Goal: Information Seeking & Learning: Find specific fact

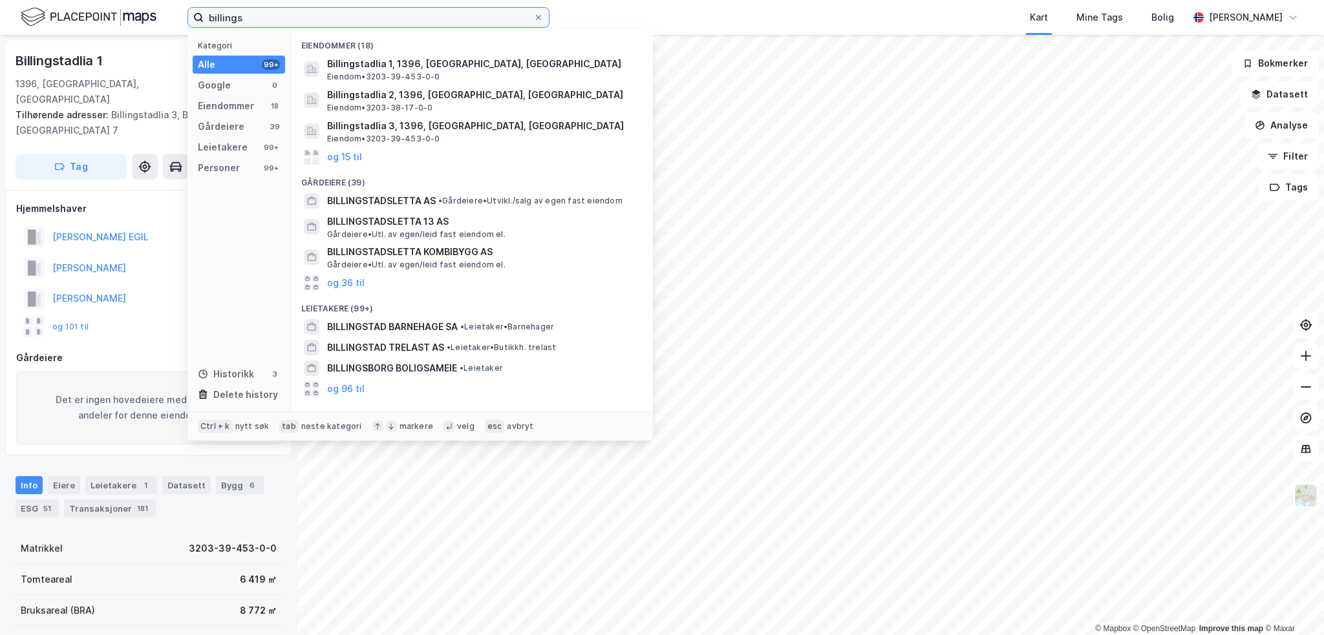
drag, startPoint x: 313, startPoint y: 19, endPoint x: 128, endPoint y: 20, distance: 184.8
click at [135, 16] on div "billings Kategori Alle 99+ Google 0 Eiendommer 18 Gårdeiere 39 Leietakere 99+ P…" at bounding box center [662, 17] width 1324 height 35
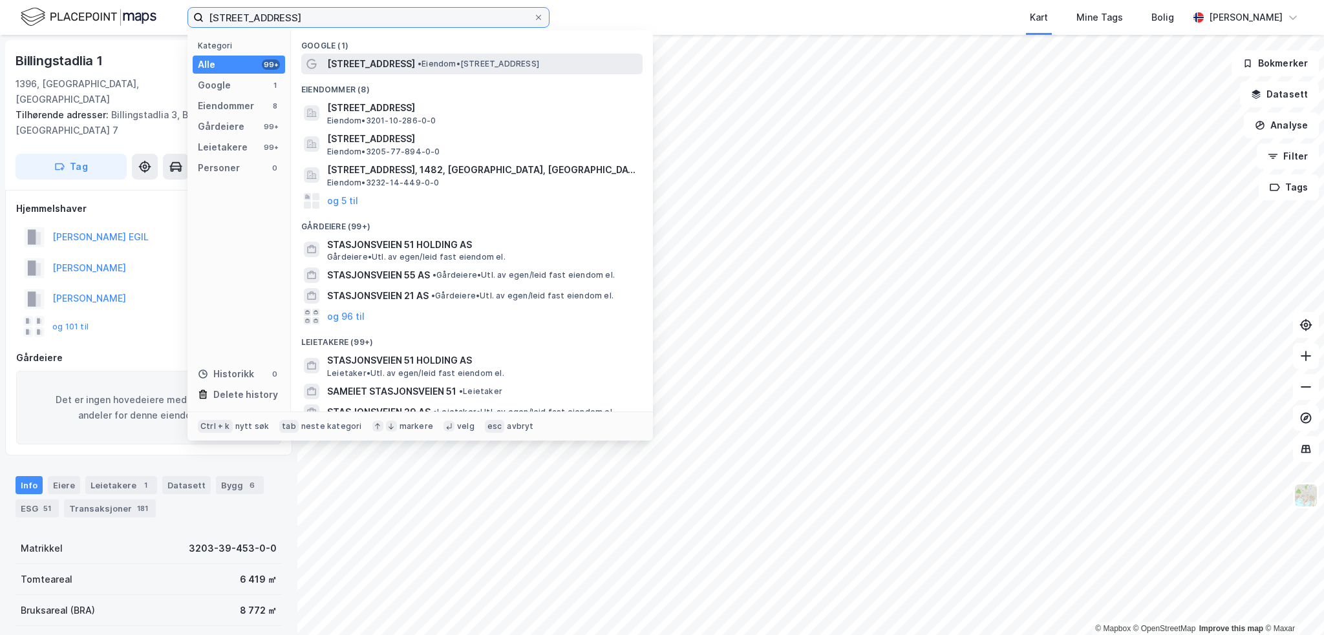
type input "[STREET_ADDRESS]"
click at [417, 66] on span "•" at bounding box center [419, 64] width 4 height 10
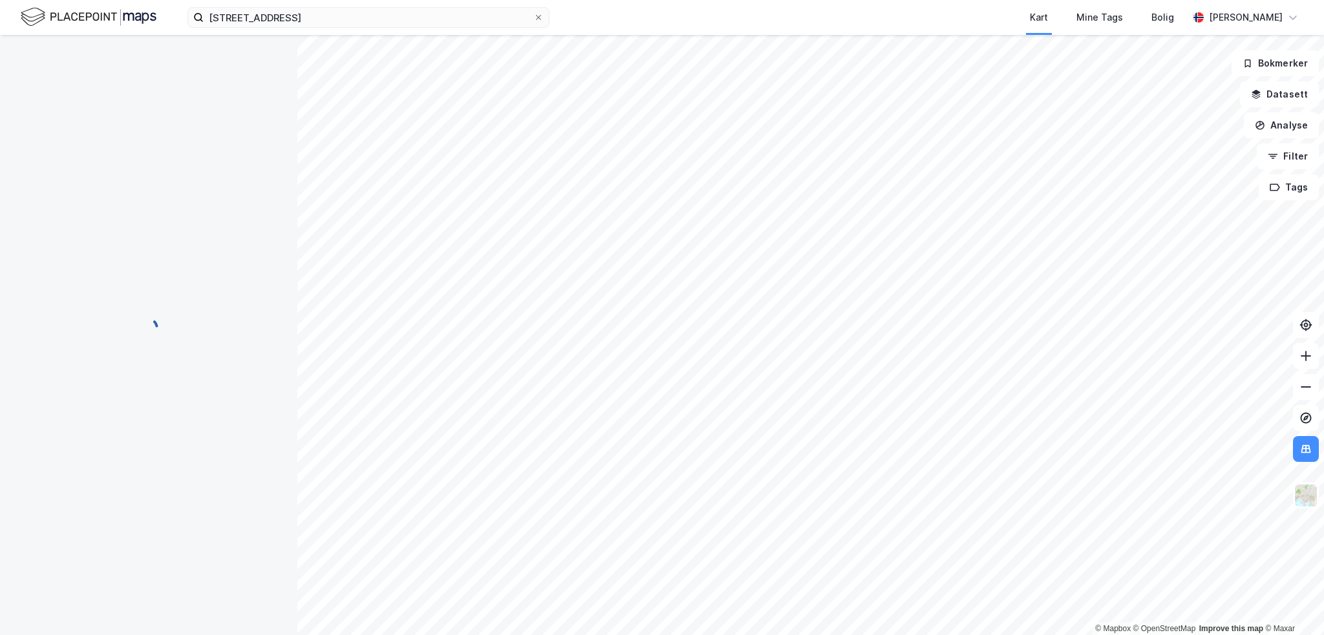
scroll to position [1, 0]
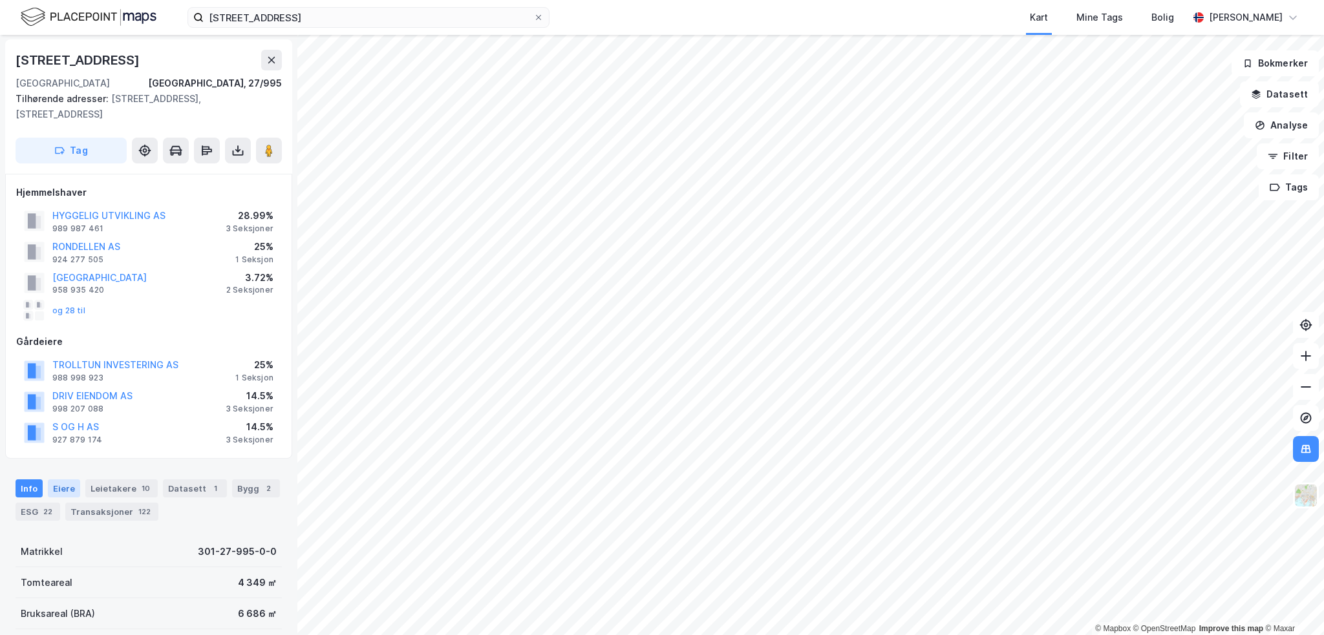
click at [65, 480] on div "Eiere" at bounding box center [64, 489] width 32 height 18
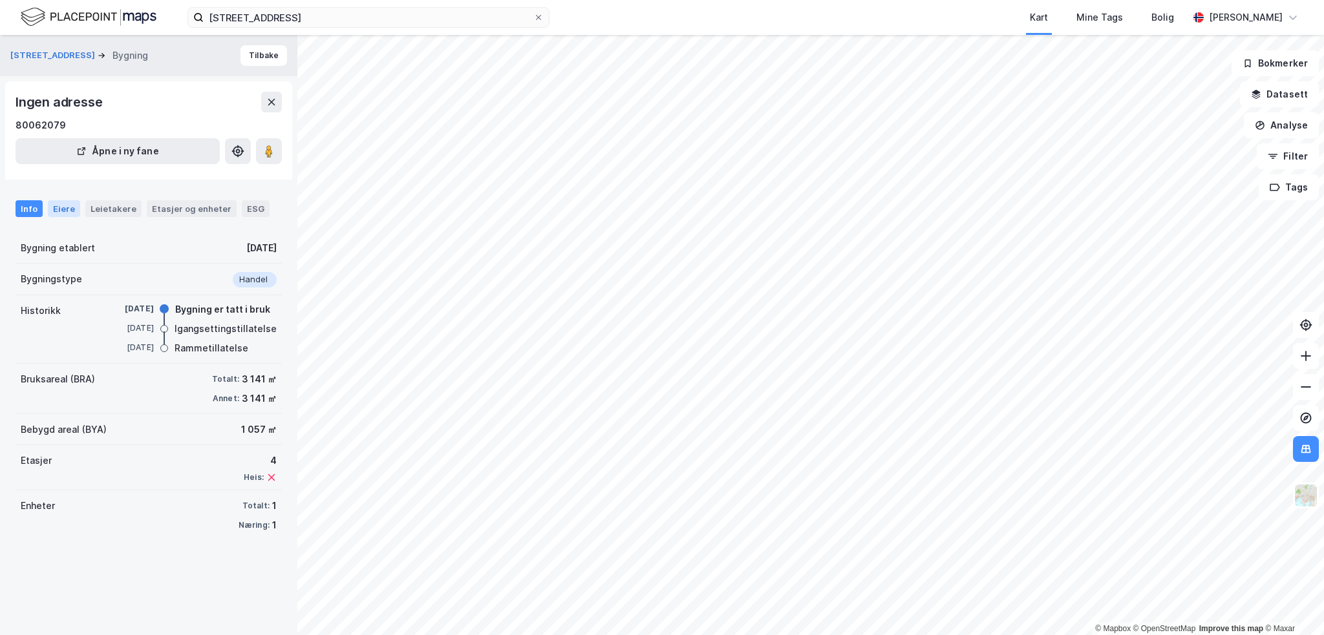
click at [67, 206] on div "Eiere" at bounding box center [64, 208] width 32 height 17
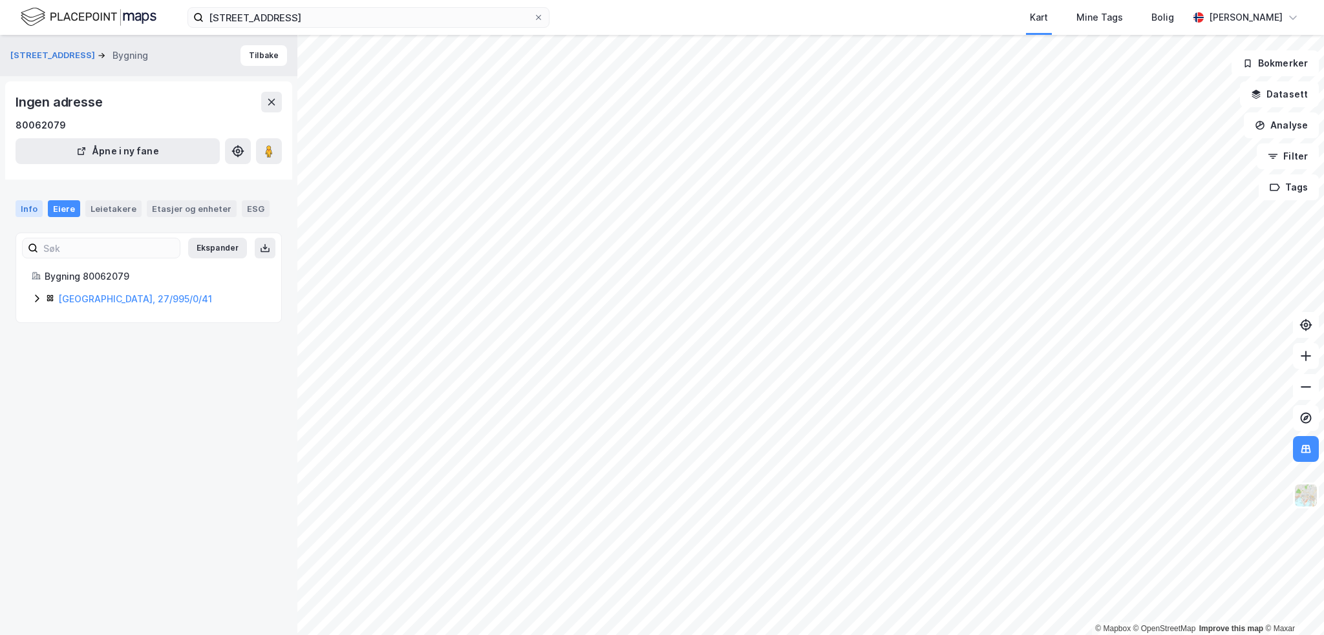
click at [31, 209] on div "Info" at bounding box center [29, 208] width 27 height 17
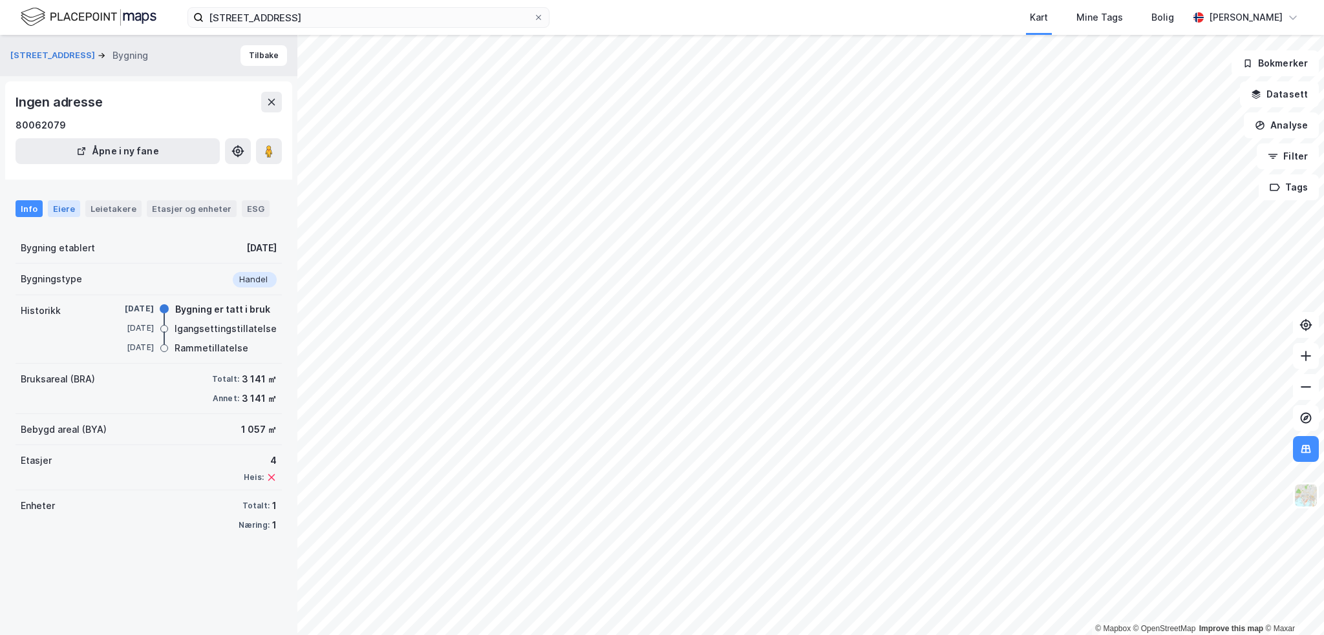
click at [57, 209] on div "Eiere" at bounding box center [64, 208] width 32 height 17
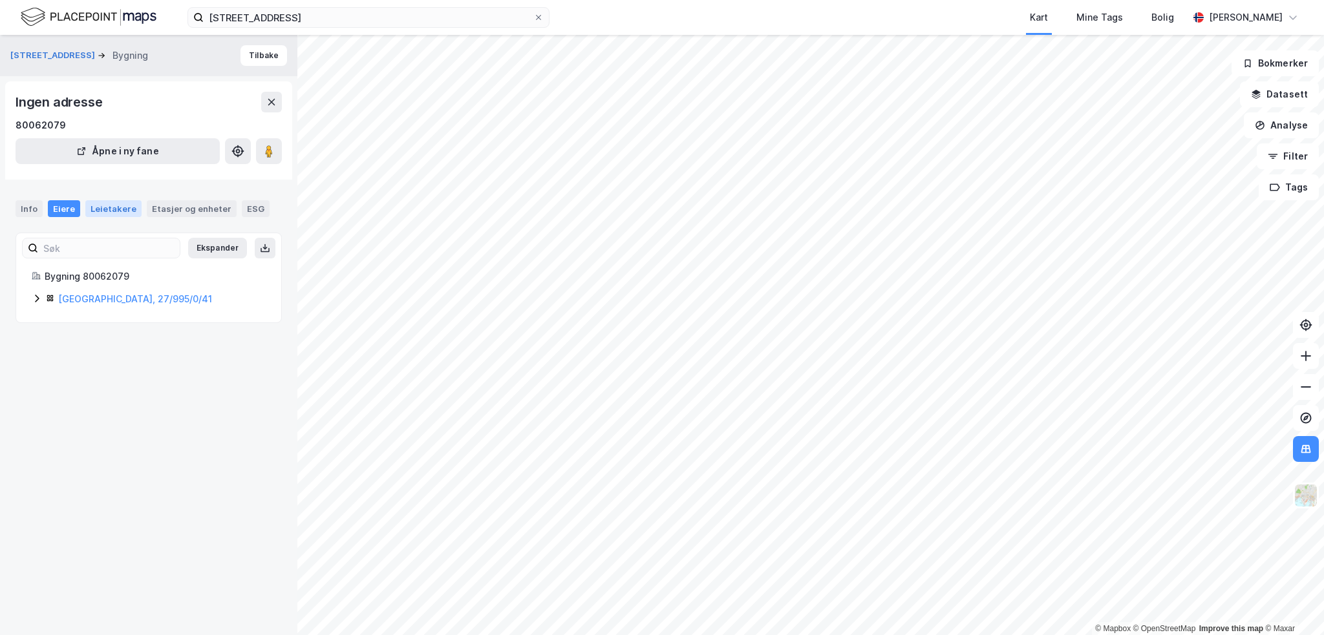
click at [110, 211] on div "Leietakere" at bounding box center [113, 208] width 56 height 17
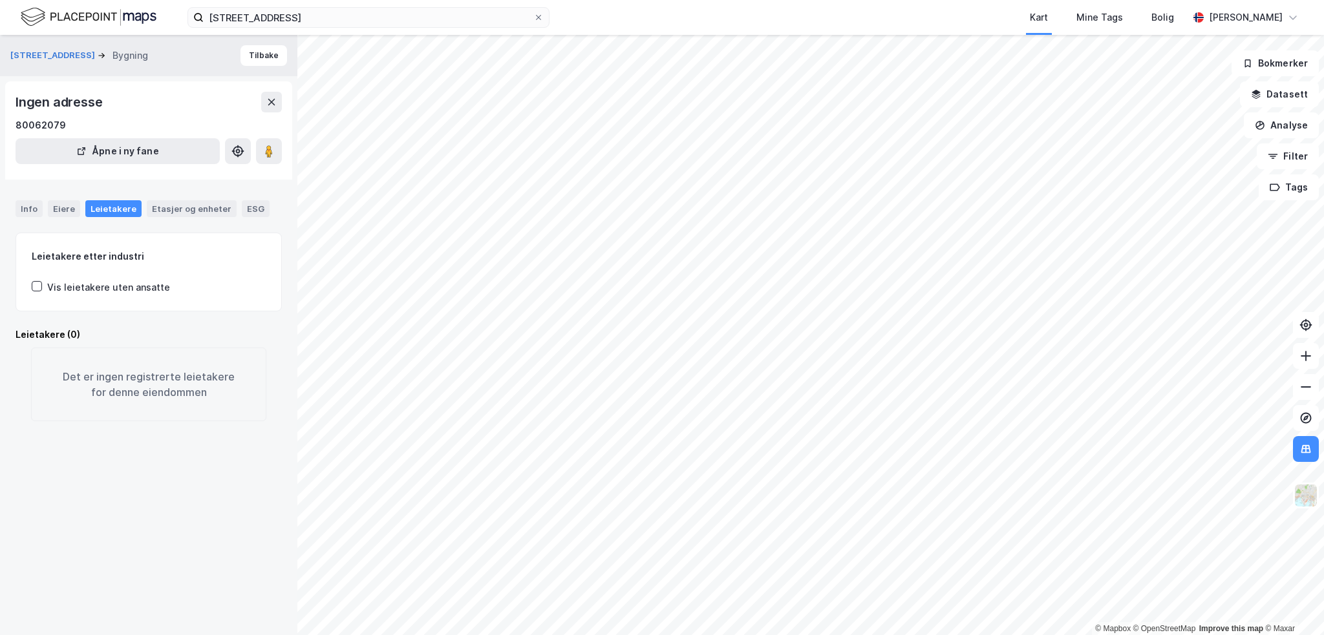
click at [72, 286] on div "Vis leietakere uten ansatte" at bounding box center [108, 288] width 123 height 16
click at [70, 286] on div "Vis leietakere uten ansatte" at bounding box center [108, 288] width 123 height 16
click at [32, 204] on div "Info" at bounding box center [29, 208] width 27 height 17
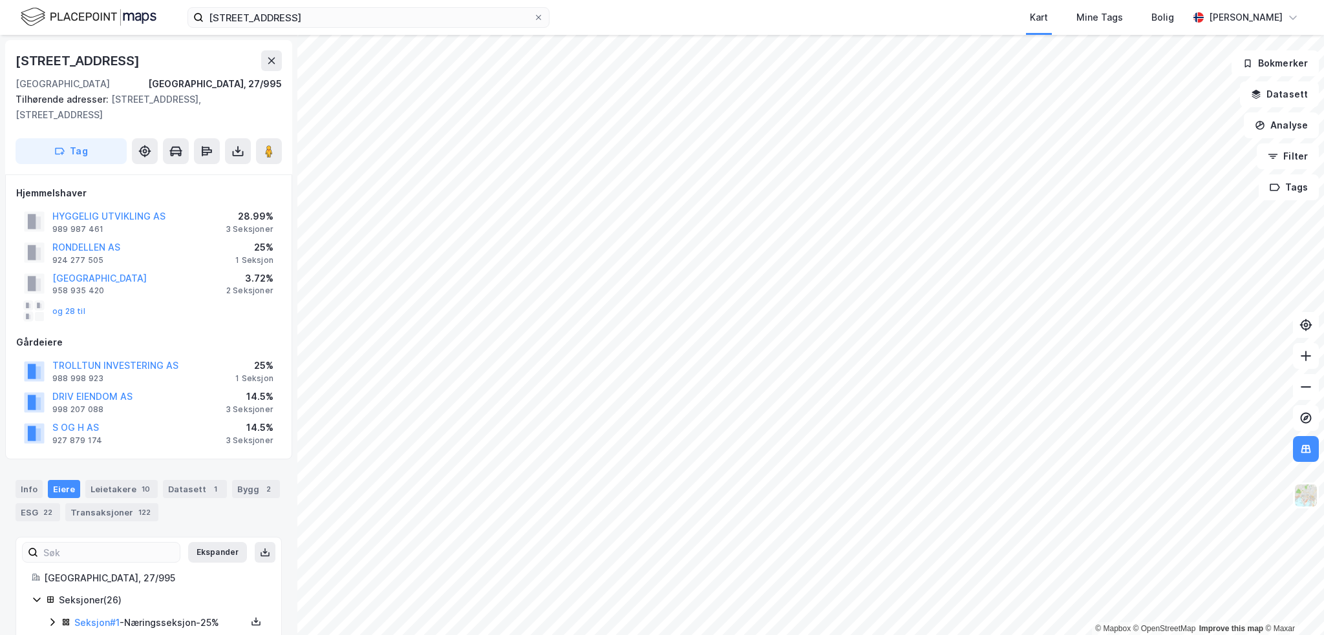
scroll to position [2, 0]
click at [100, 502] on div "Transaksjoner 122" at bounding box center [111, 511] width 93 height 18
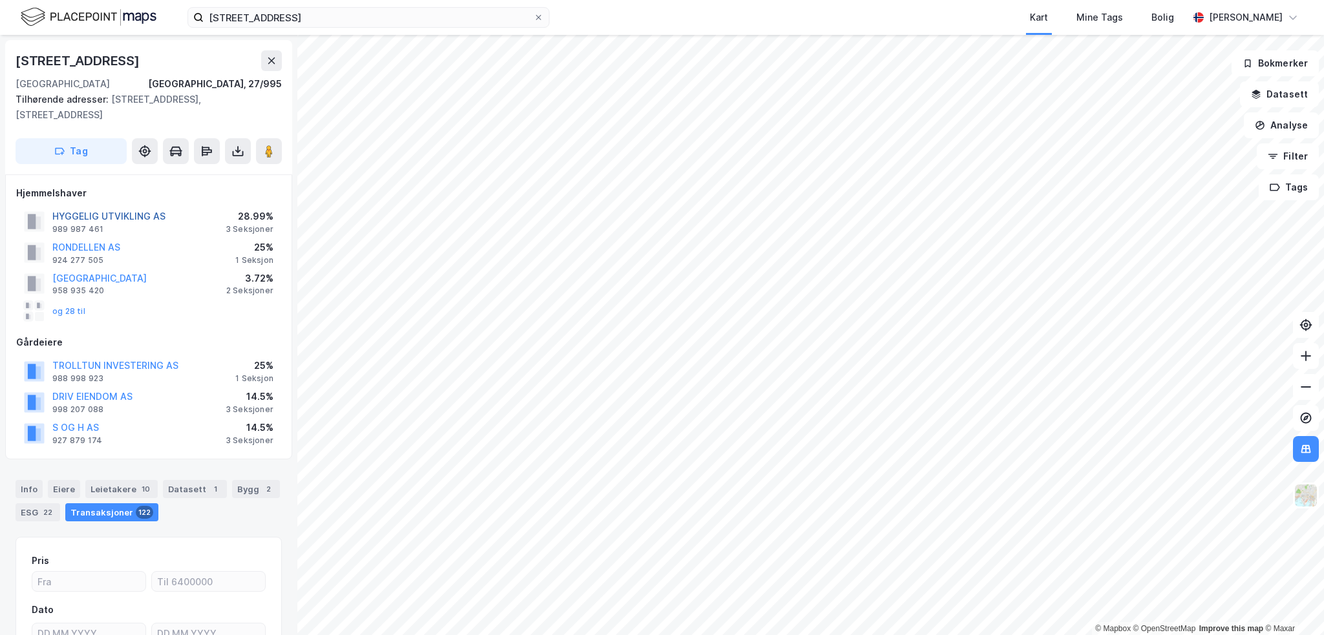
click at [0, 0] on button "HYGGELIG UTVIKLING AS" at bounding box center [0, 0] width 0 height 0
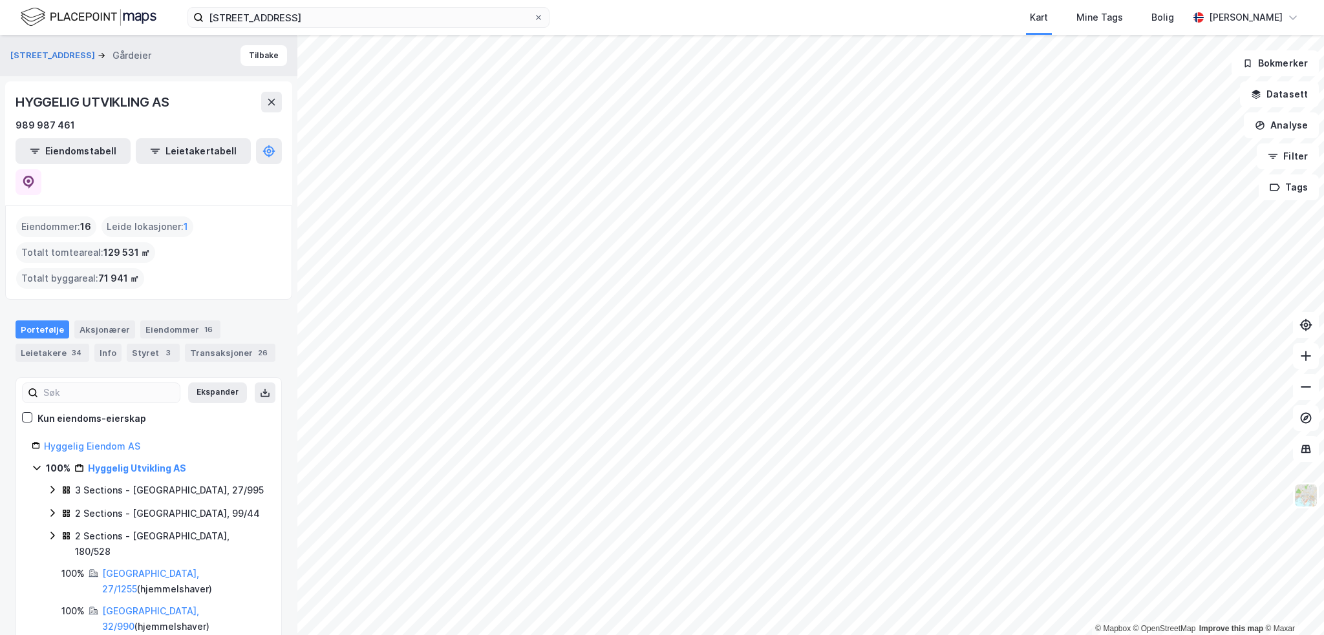
click at [169, 483] on div "3 Sections - [GEOGRAPHIC_DATA], 27/995" at bounding box center [169, 491] width 189 height 16
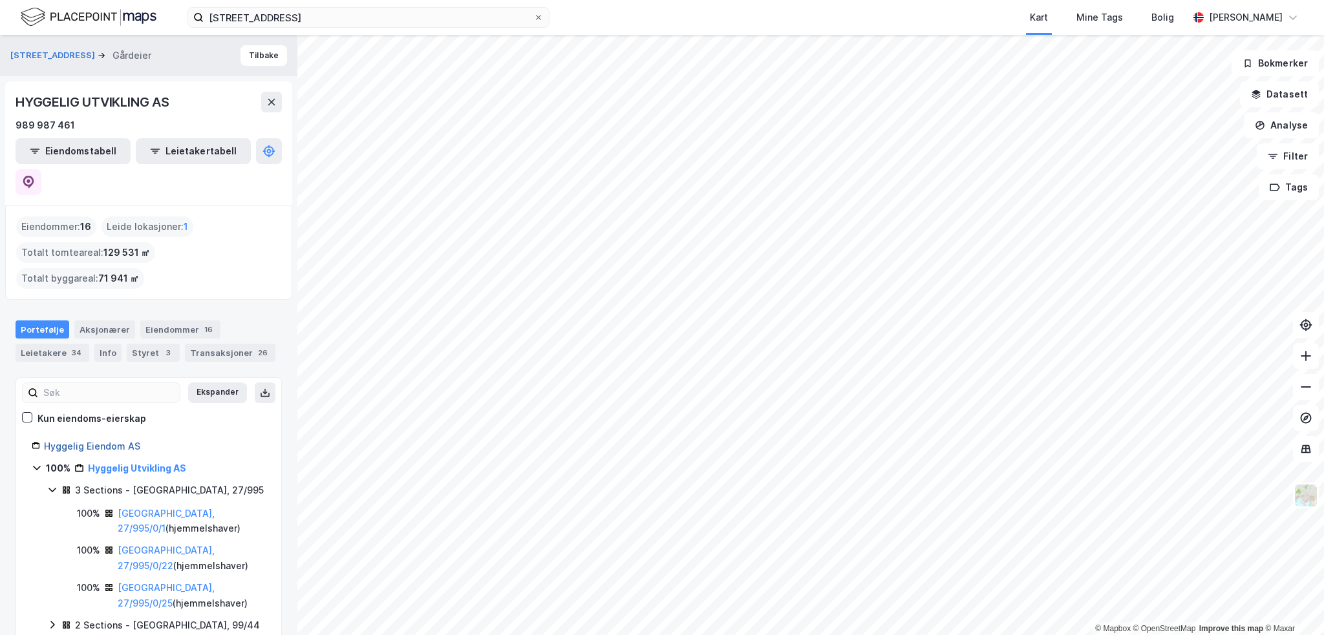
click at [104, 441] on link "Hyggelig Eiendom AS" at bounding box center [92, 446] width 96 height 11
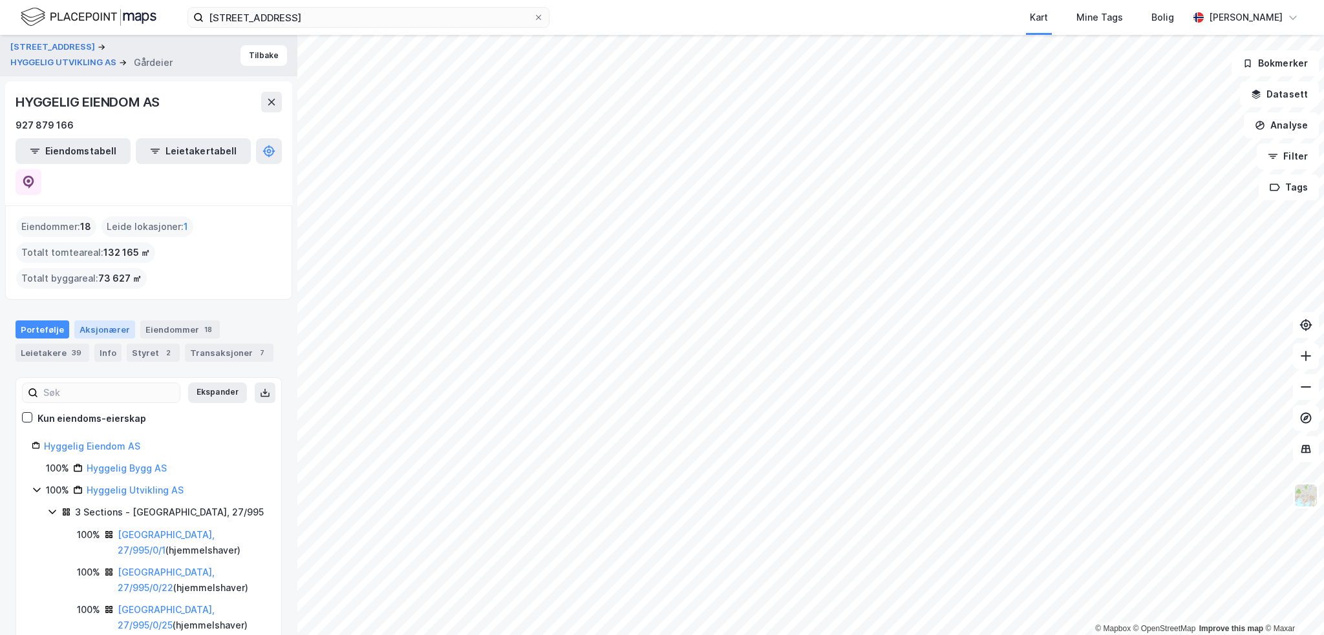
click at [104, 321] on div "Aksjonærer" at bounding box center [104, 330] width 61 height 18
